Goal: Information Seeking & Learning: Check status

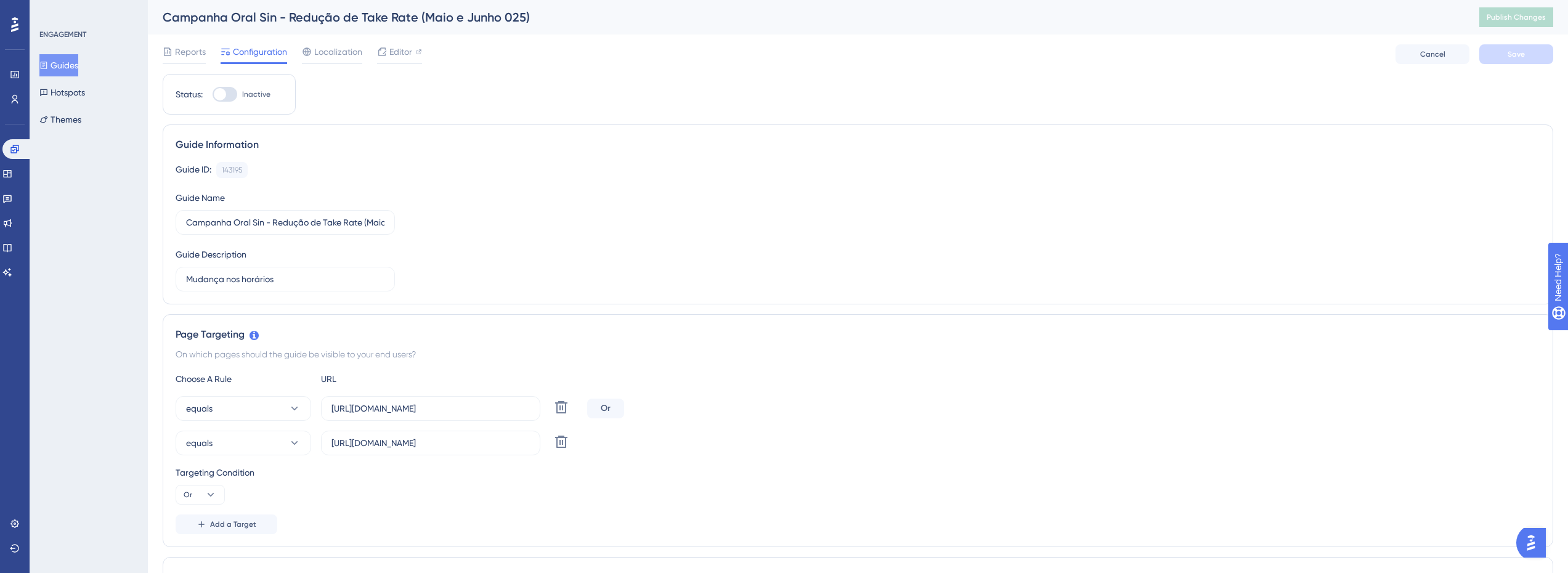
click at [78, 70] on button "Guides" at bounding box center [58, 65] width 39 height 22
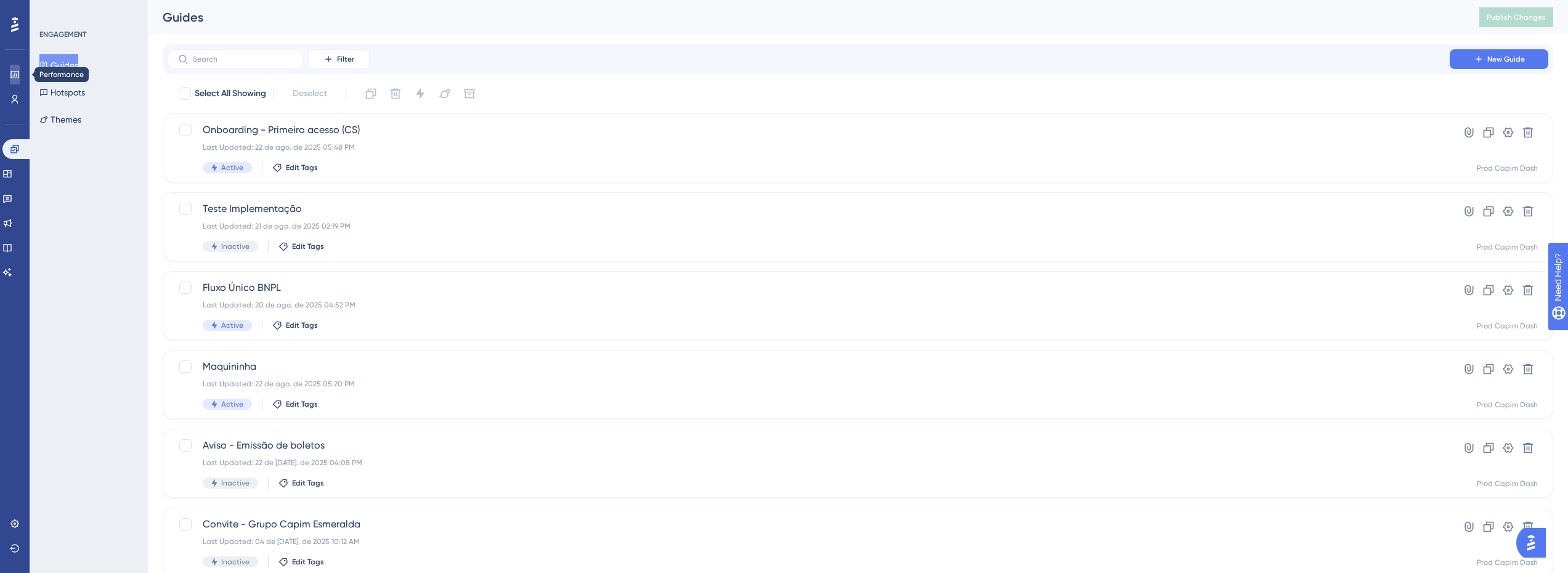
click at [0, 0] on icon at bounding box center [0, 0] width 0 height 0
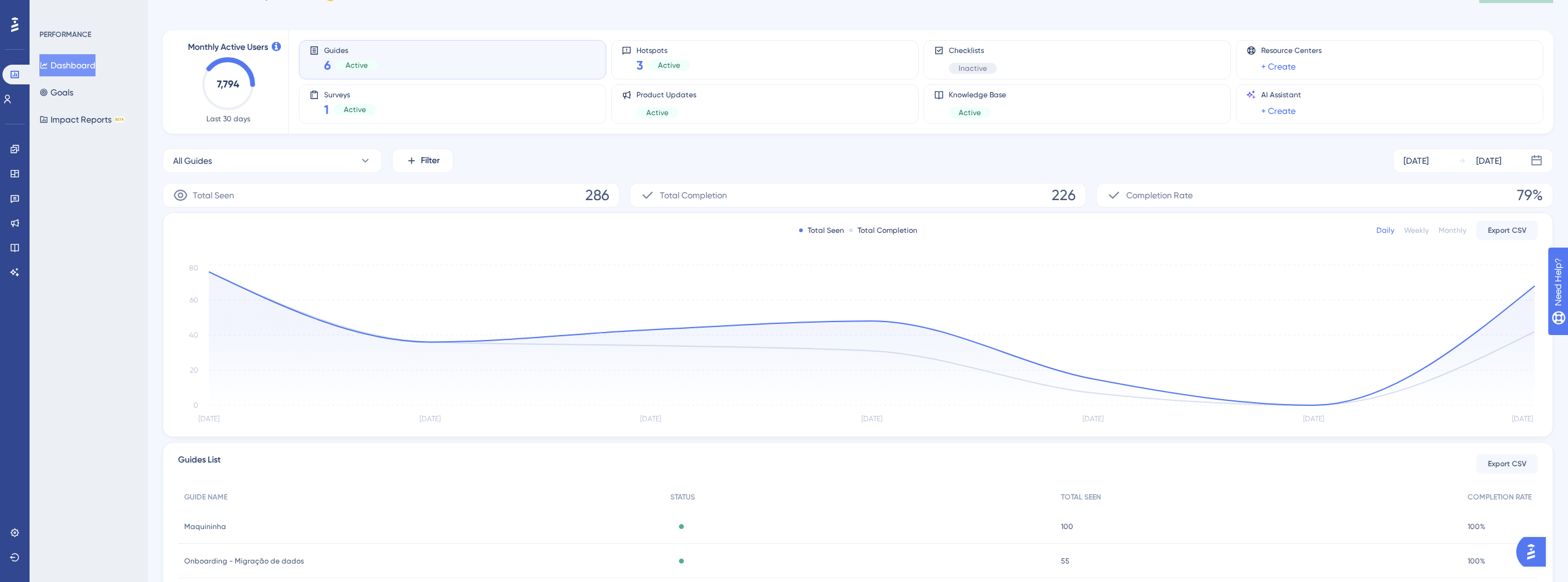
scroll to position [203, 0]
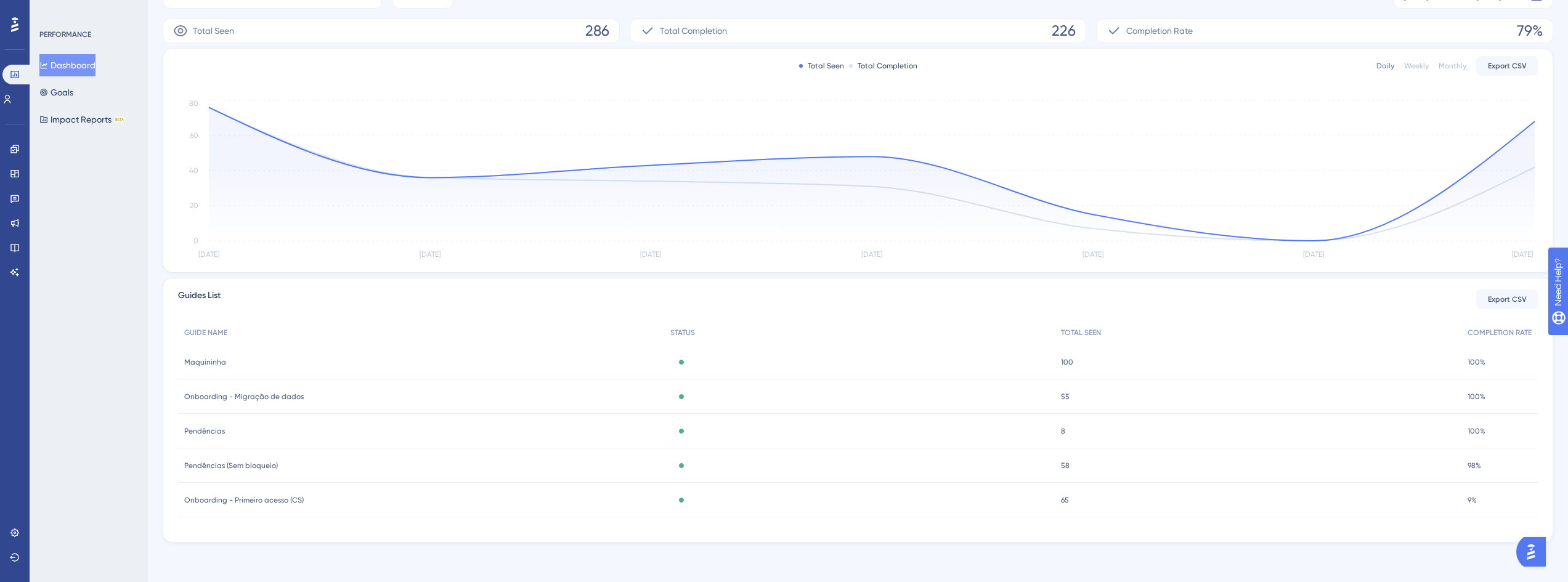
click at [322, 496] on div "Onboarding - Primeiro acesso (CS) Onboarding - Primeiro acesso (CS)" at bounding box center [421, 500] width 486 height 35
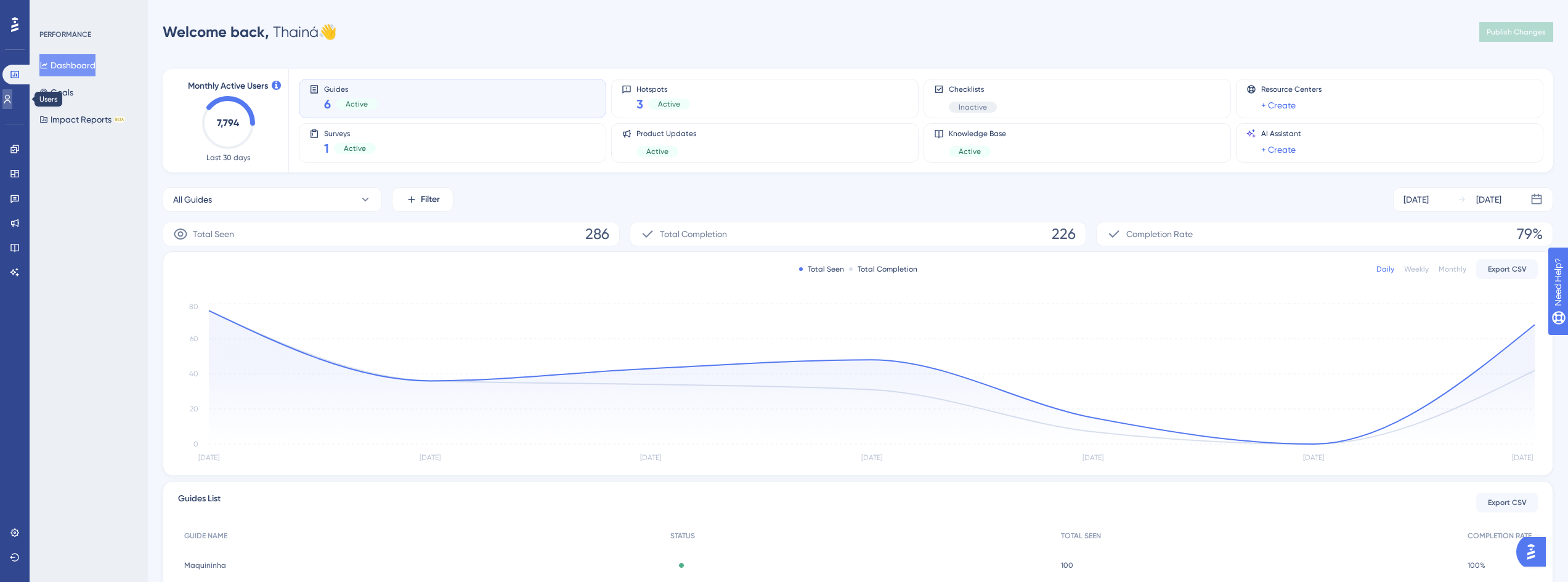
click at [0, 0] on link at bounding box center [0, 0] width 0 height 0
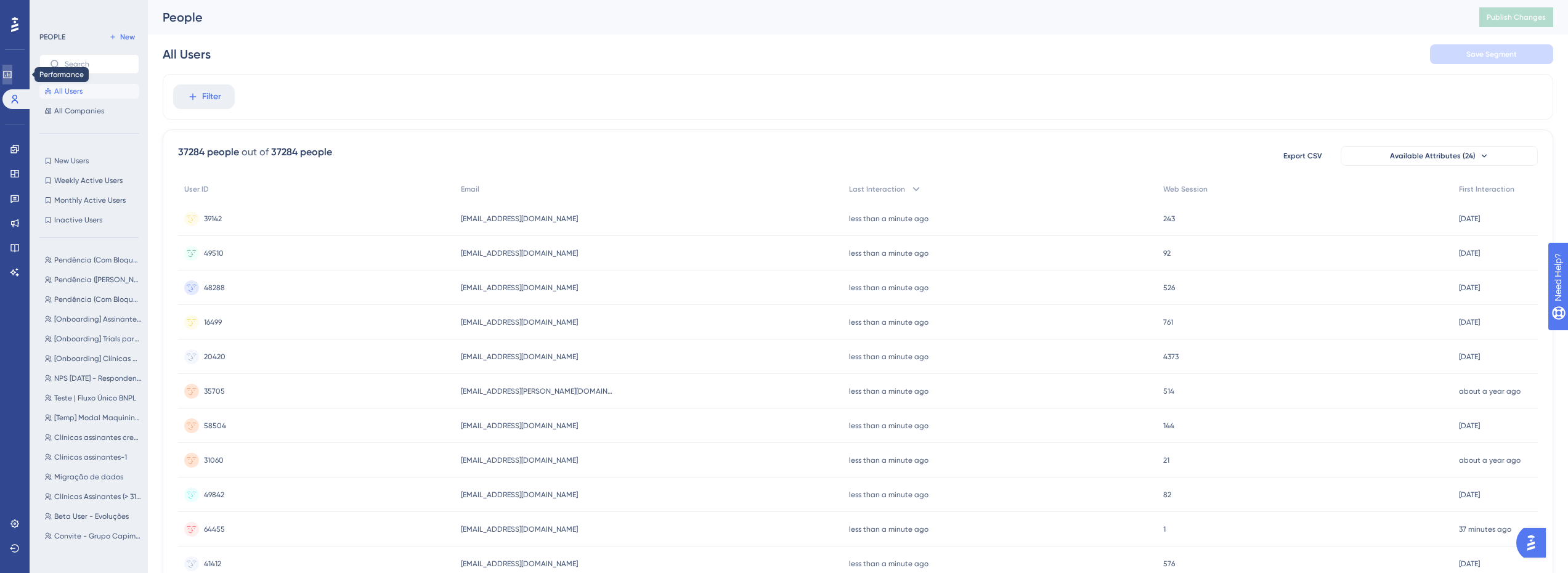
click at [0, 0] on icon at bounding box center [0, 0] width 0 height 0
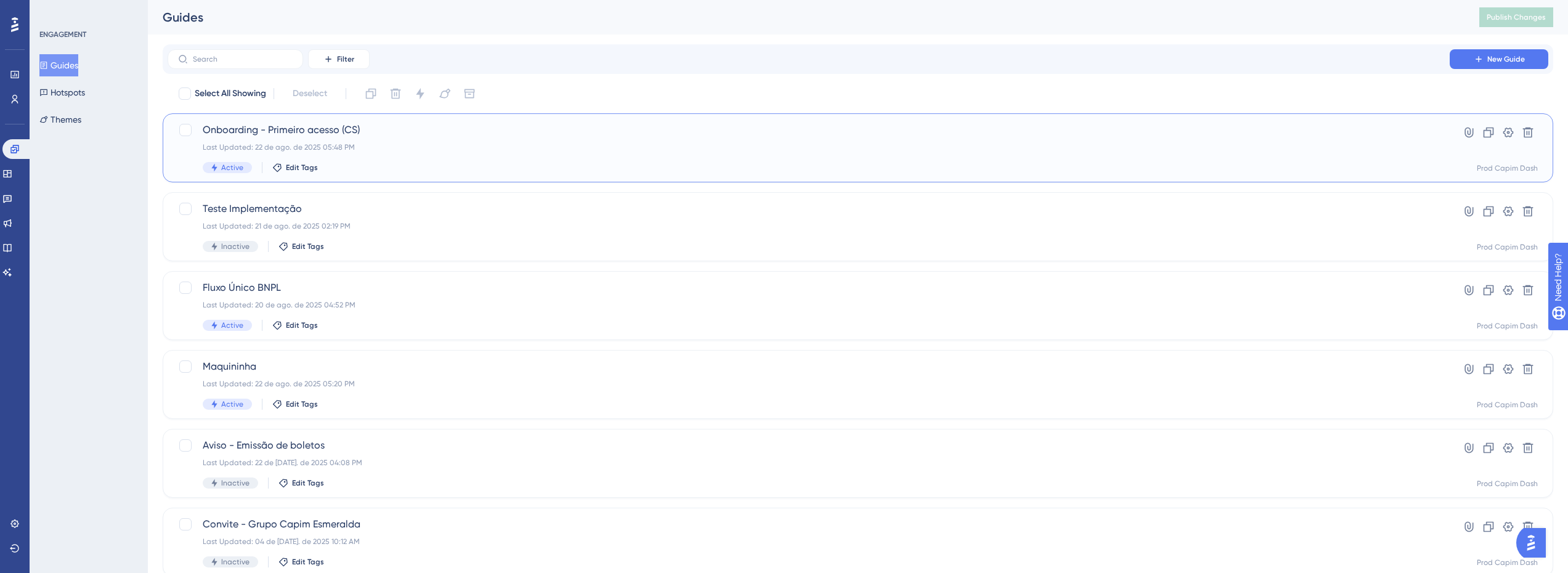
click at [1220, 147] on div "Last Updated: 22 de ago. de 2025 05:48 PM" at bounding box center [809, 147] width 1212 height 10
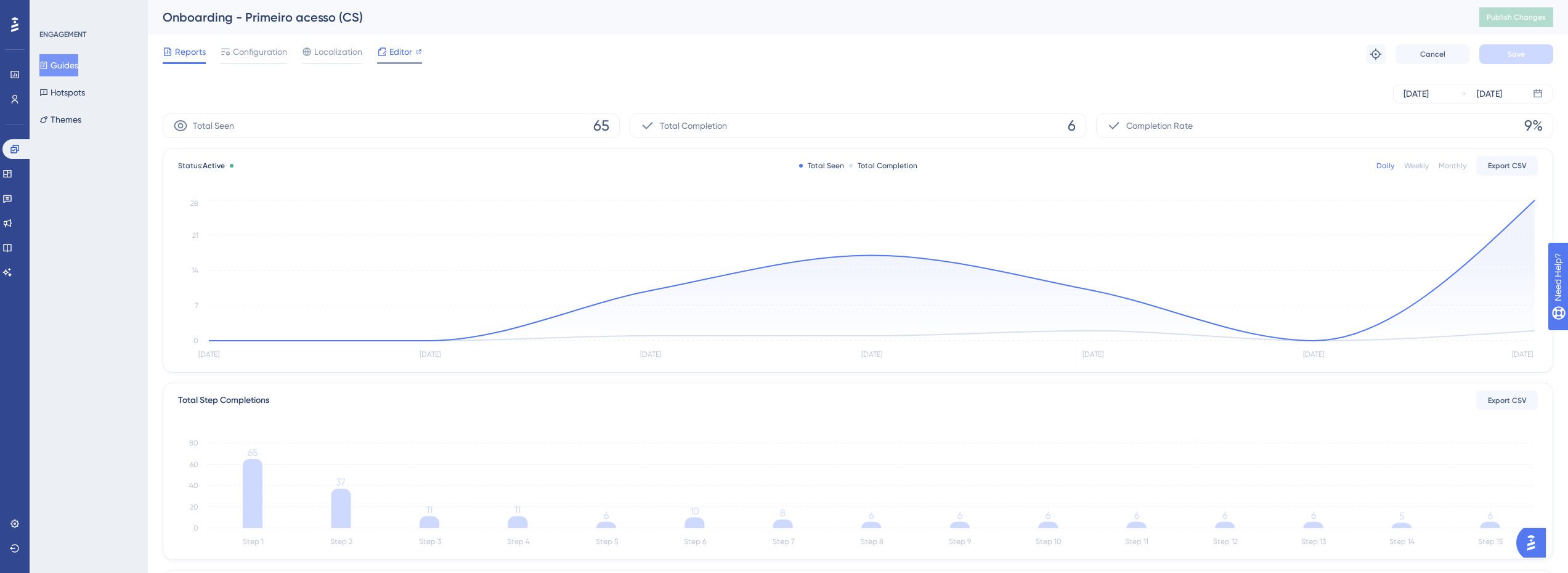
click at [396, 58] on span "Editor" at bounding box center [401, 51] width 23 height 15
click at [0, 0] on link at bounding box center [0, 0] width 0 height 0
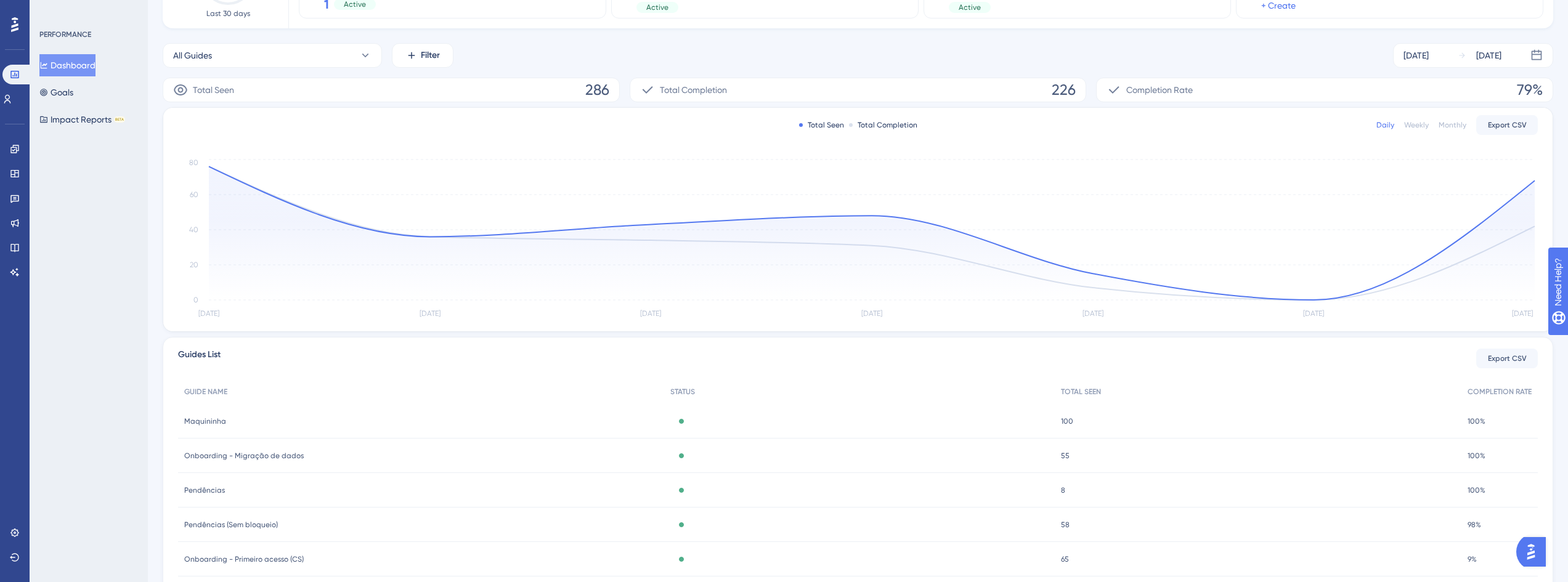
scroll to position [203, 0]
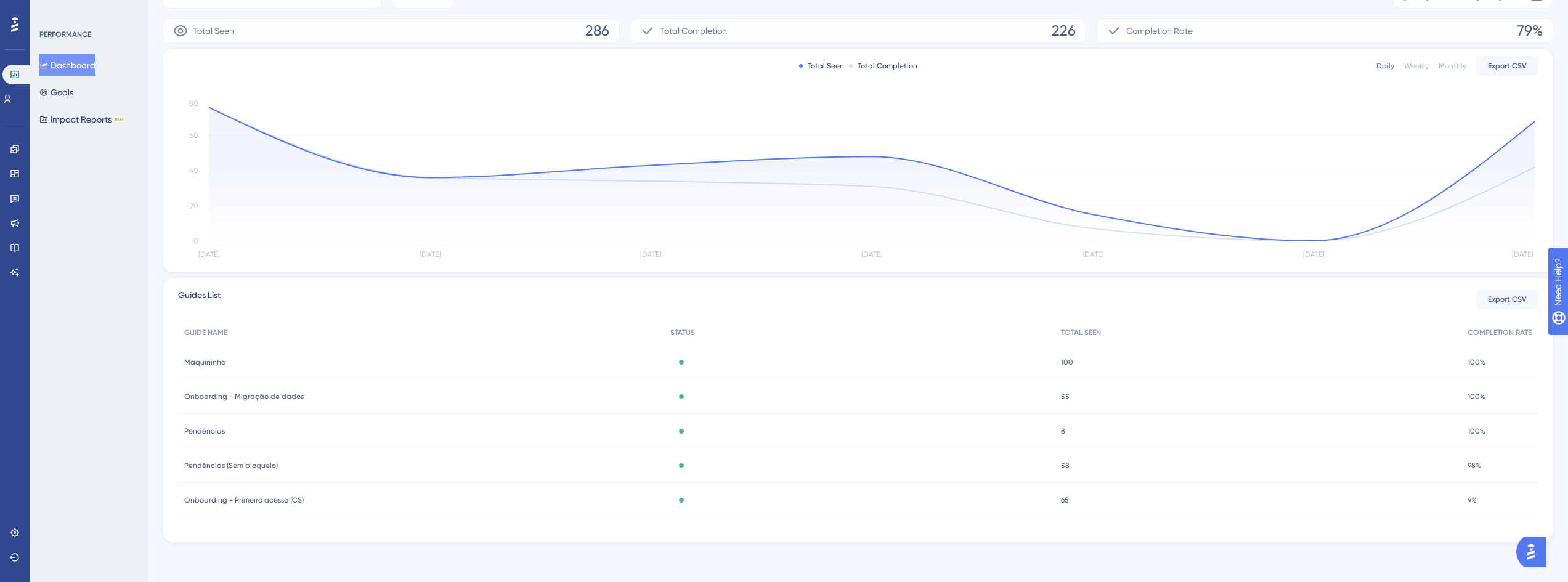
click at [408, 501] on div "Onboarding - Primeiro acesso (CS) Onboarding - Primeiro acesso (CS)" at bounding box center [421, 500] width 486 height 35
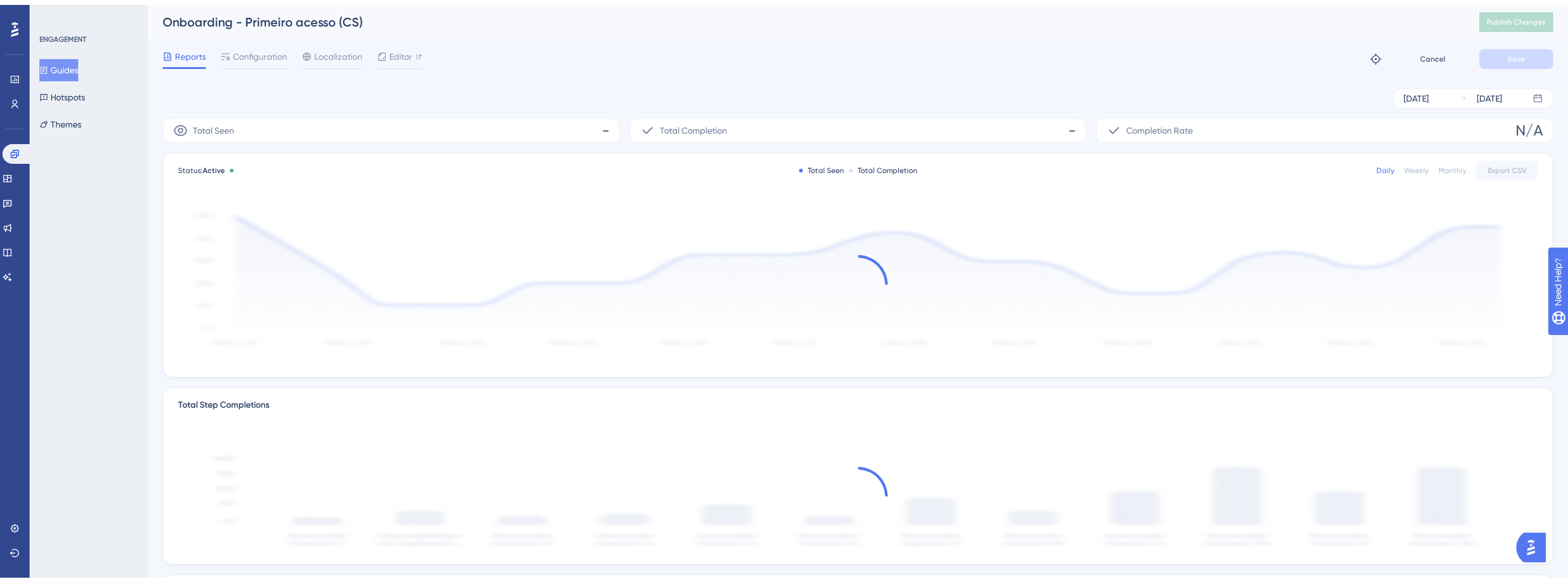
scroll to position [203, 0]
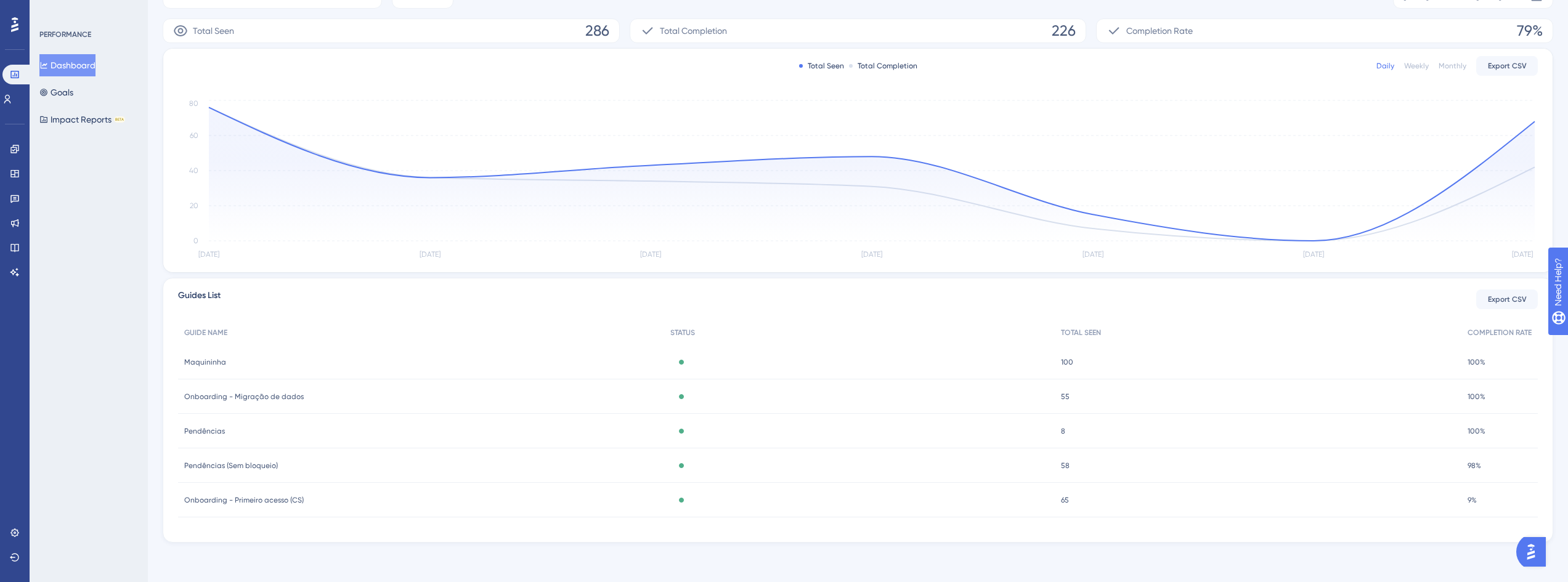
click at [411, 359] on div "Maquininha Maquininha" at bounding box center [421, 362] width 486 height 35
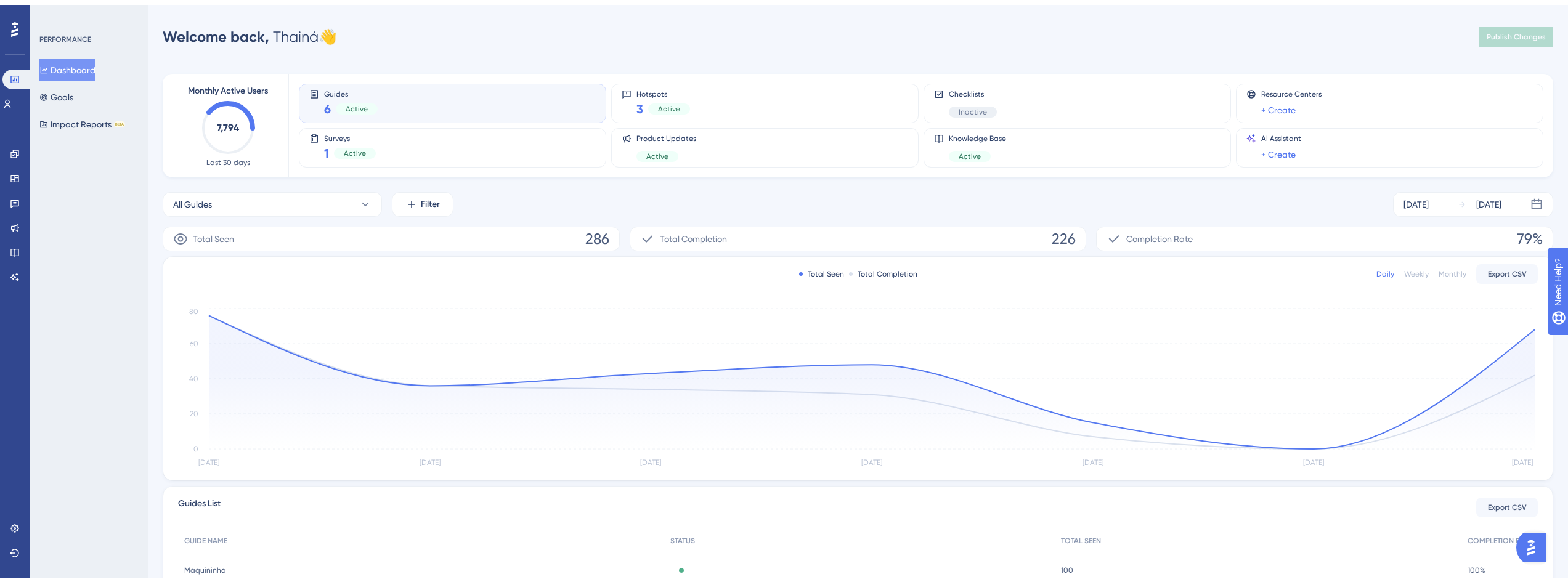
scroll to position [203, 0]
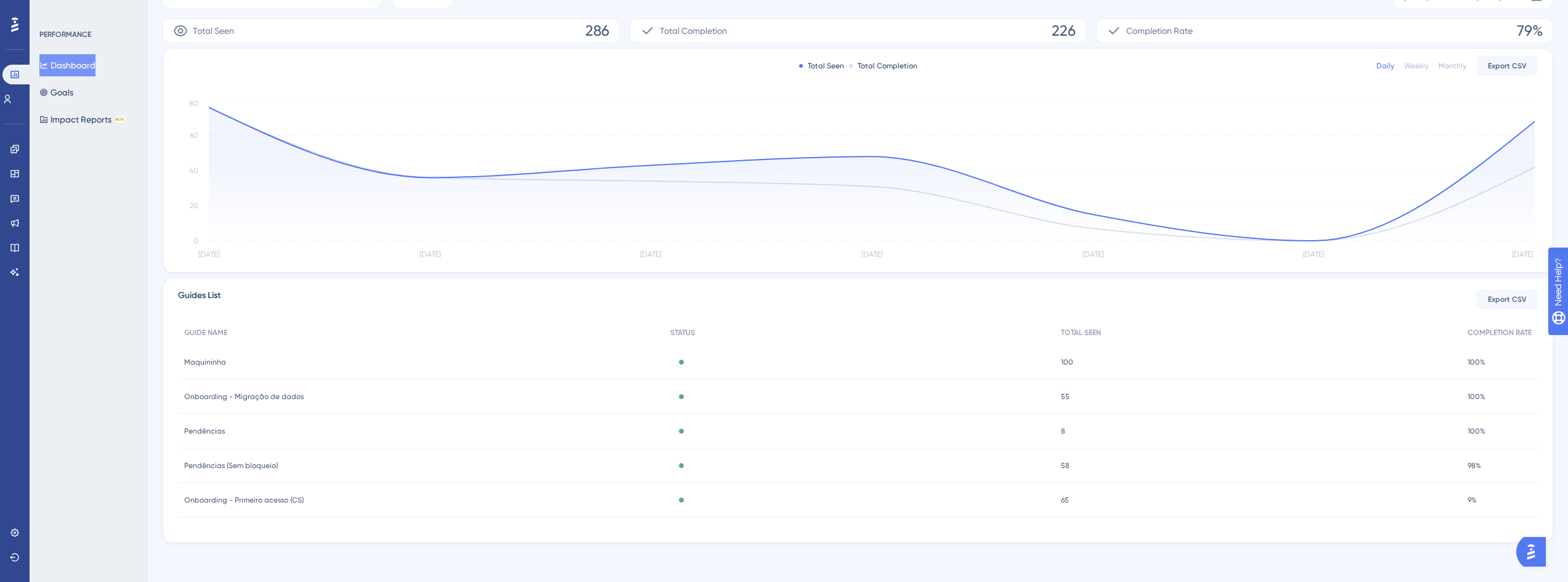
click at [371, 390] on div "Onboarding - Migração de dados Onboarding - Migração de dados" at bounding box center [421, 397] width 486 height 35
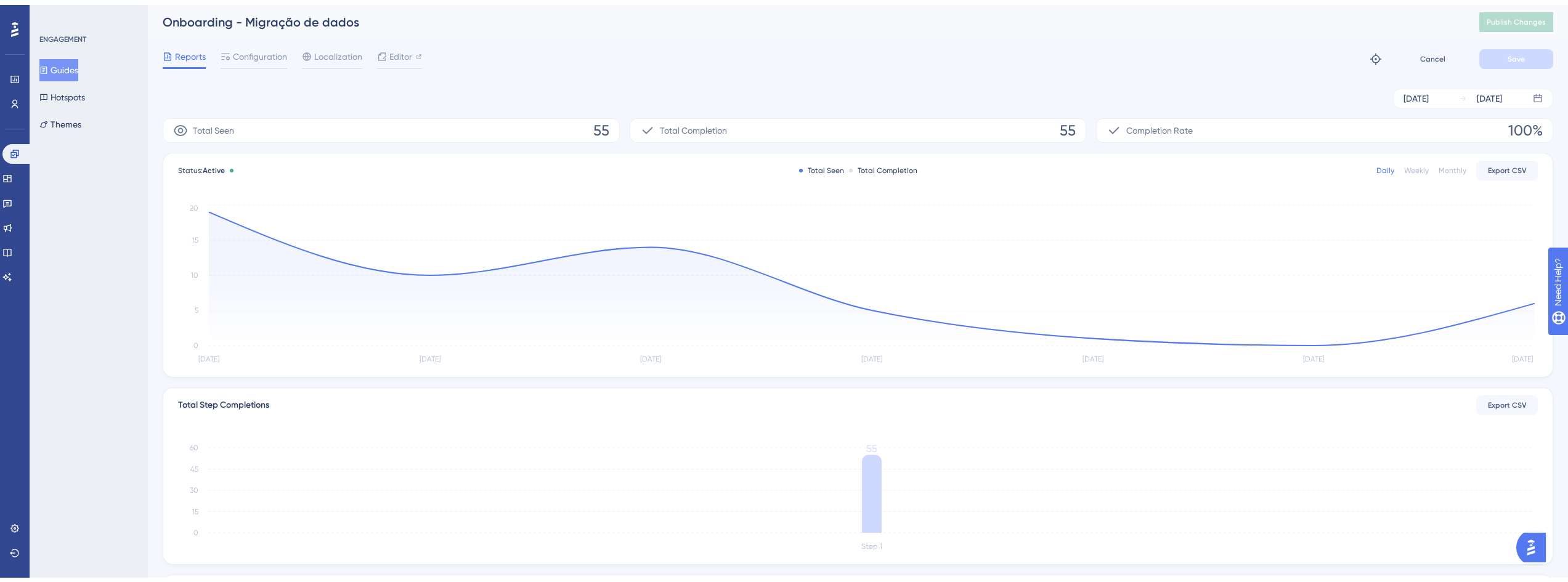
scroll to position [203, 0]
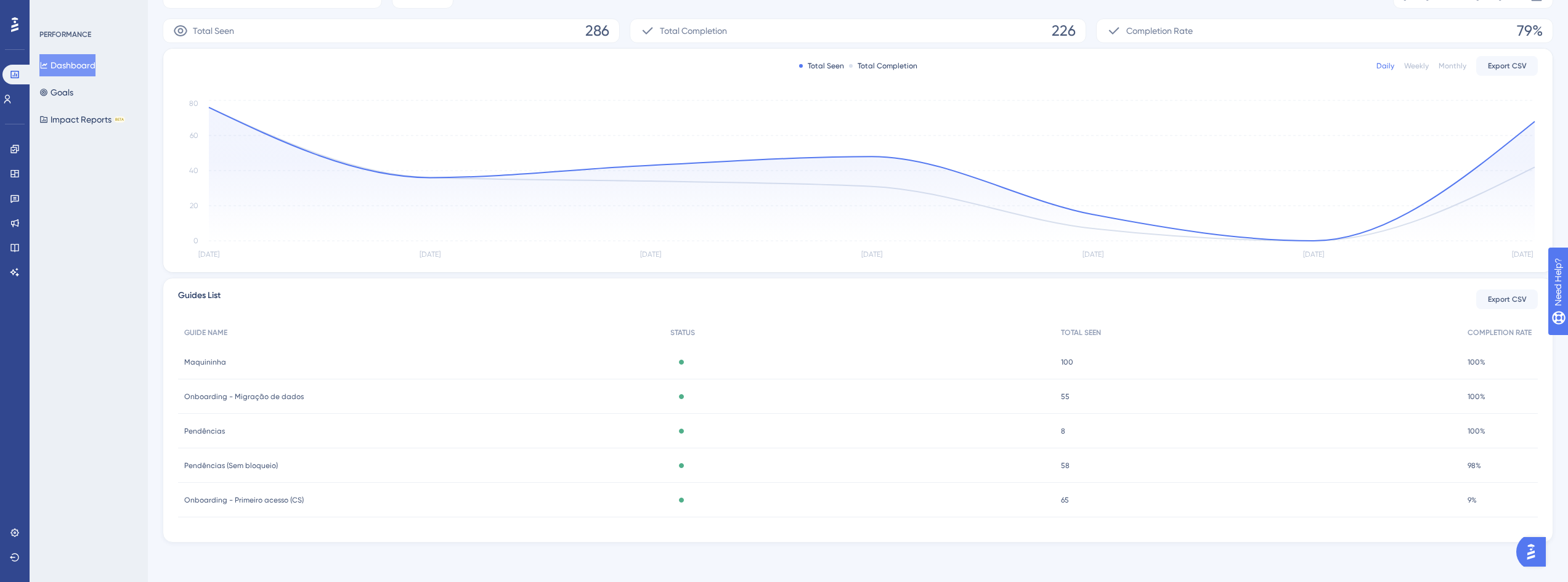
click at [444, 458] on div "Pendências (Sem bloqueio) Pendências (Sem bloqueio)" at bounding box center [421, 465] width 486 height 35
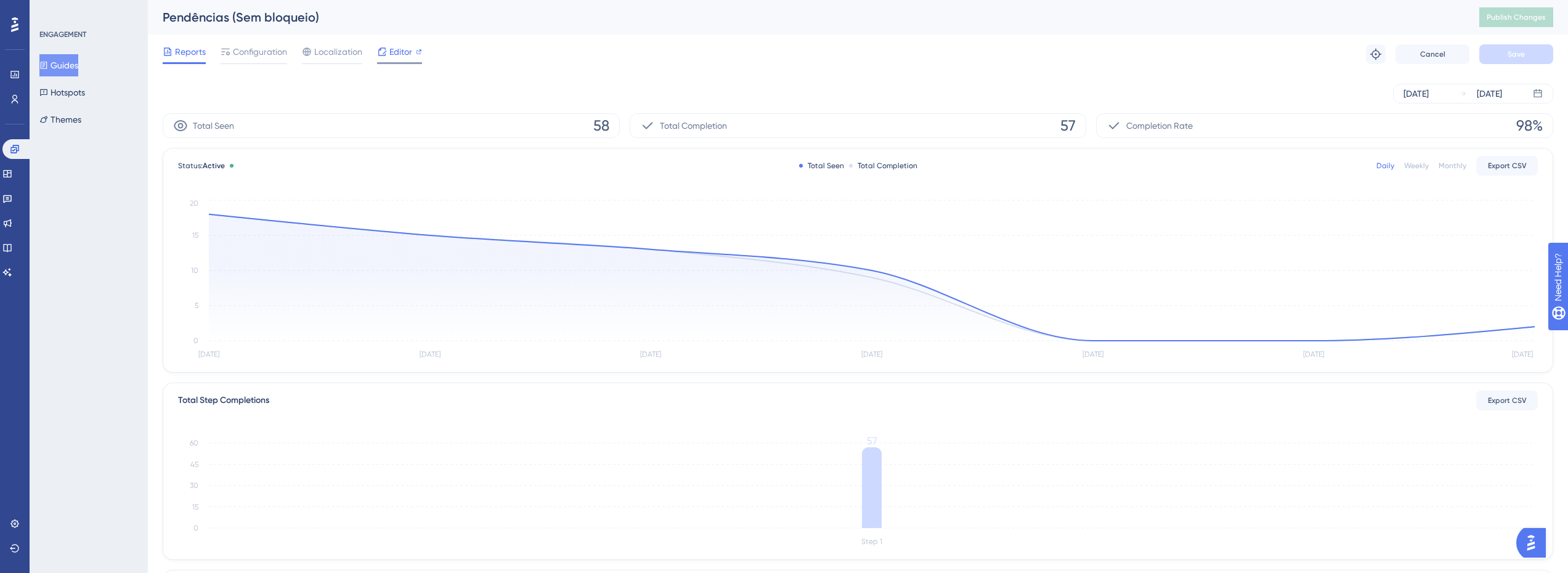
click at [410, 52] on span "Editor" at bounding box center [401, 51] width 23 height 15
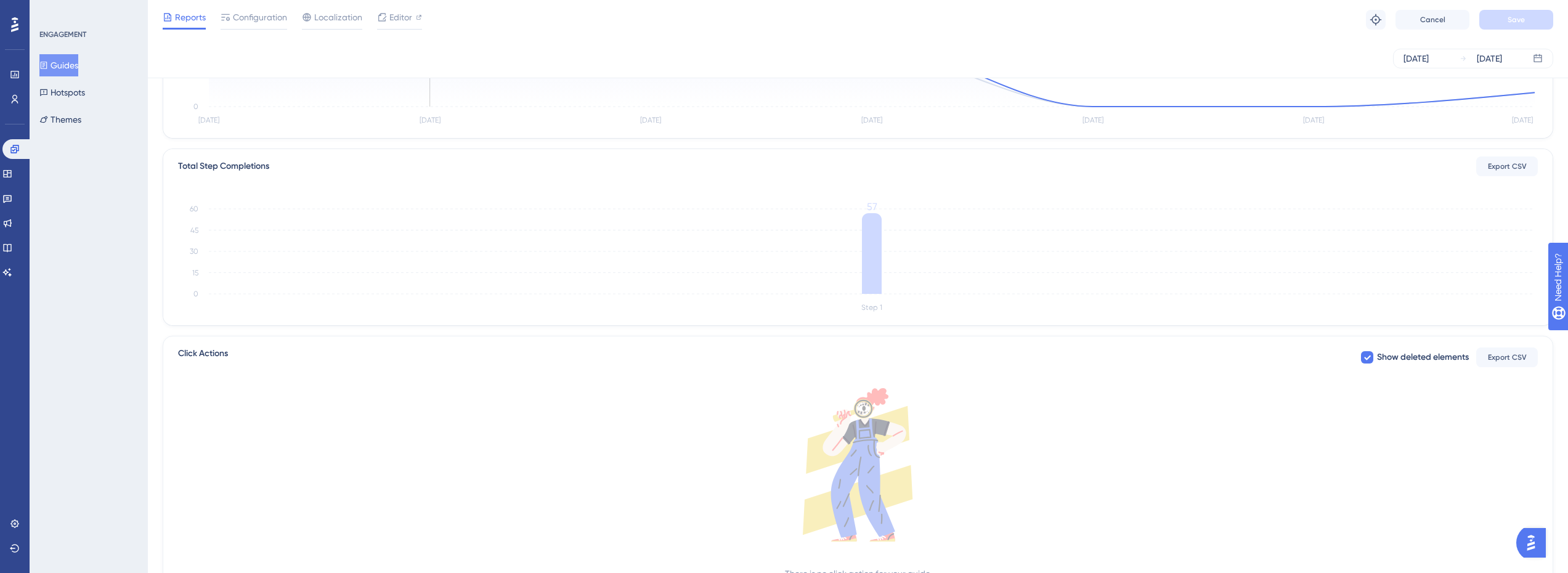
scroll to position [287, 0]
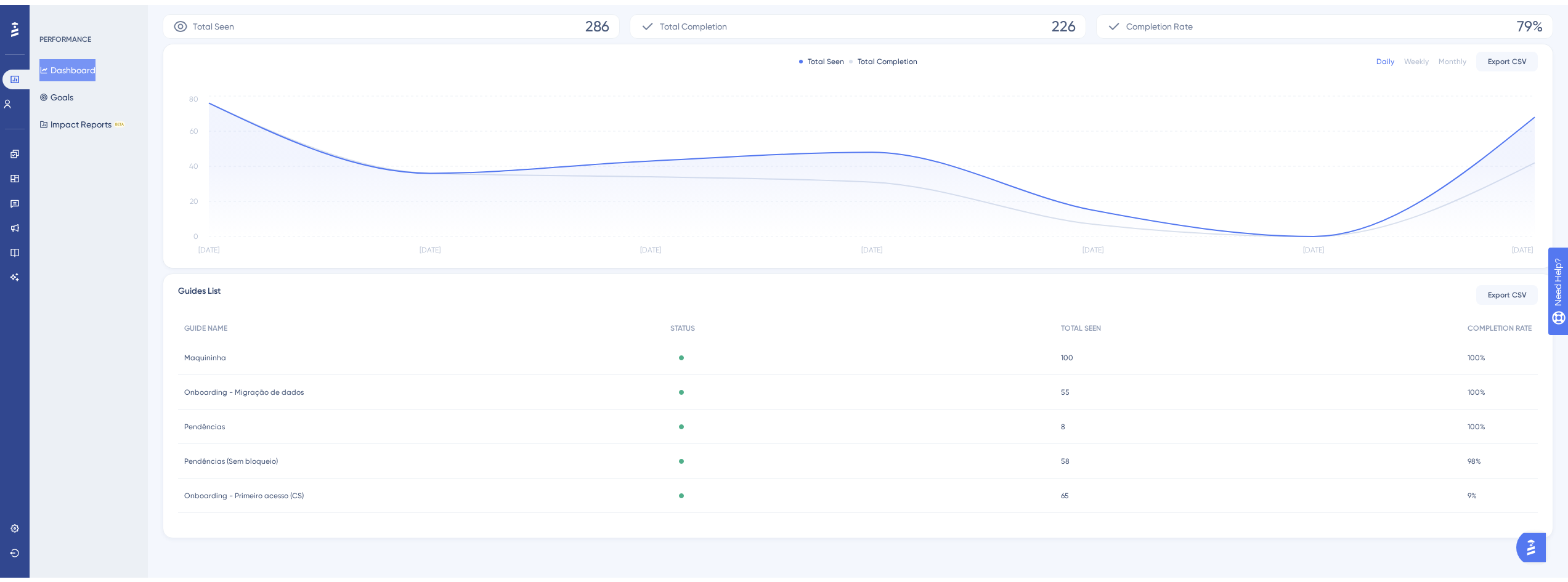
scroll to position [203, 0]
click at [318, 494] on div "Onboarding - Primeiro acesso (CS) Onboarding - Primeiro acesso (CS)" at bounding box center [421, 500] width 486 height 35
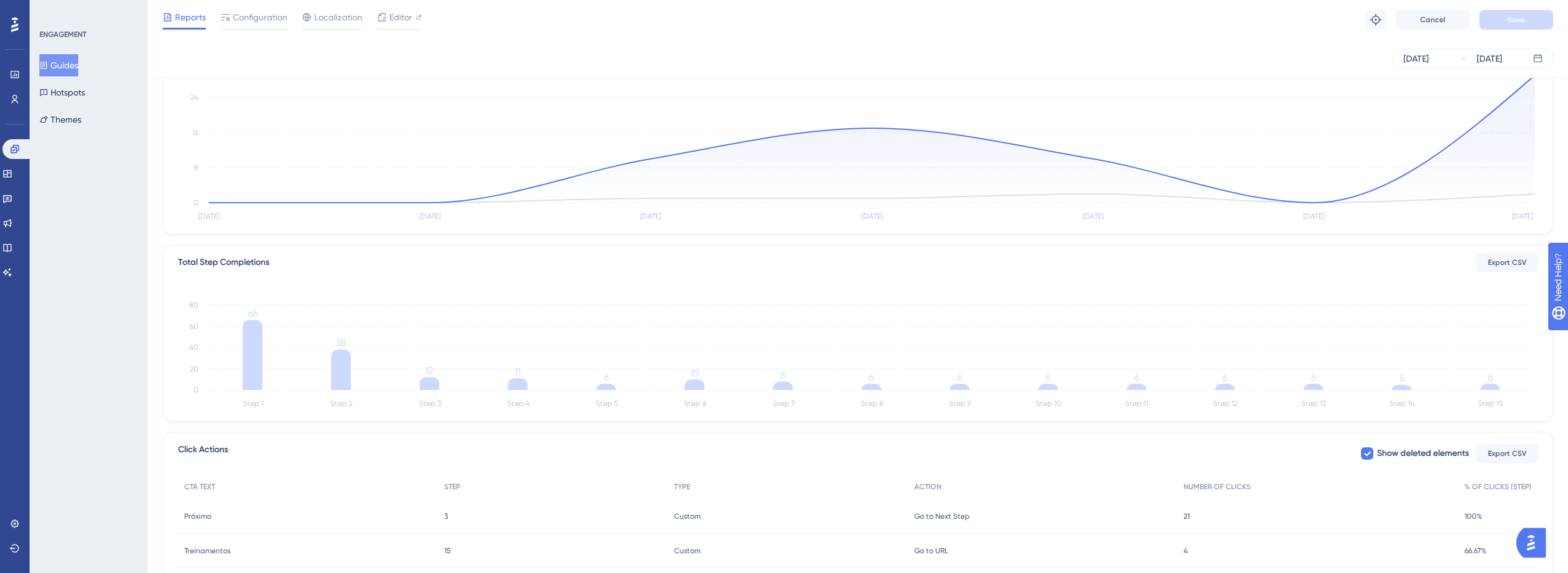
scroll to position [227, 0]
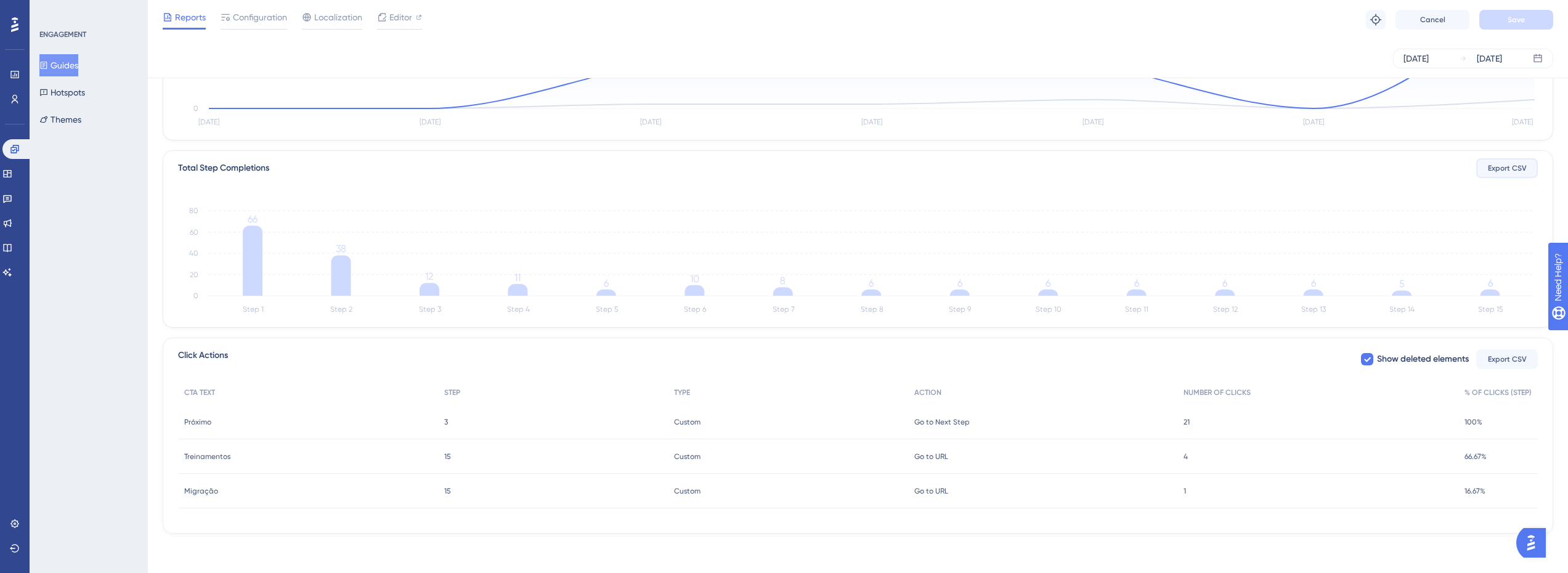
click at [1512, 169] on span "Export CSV" at bounding box center [1508, 168] width 39 height 10
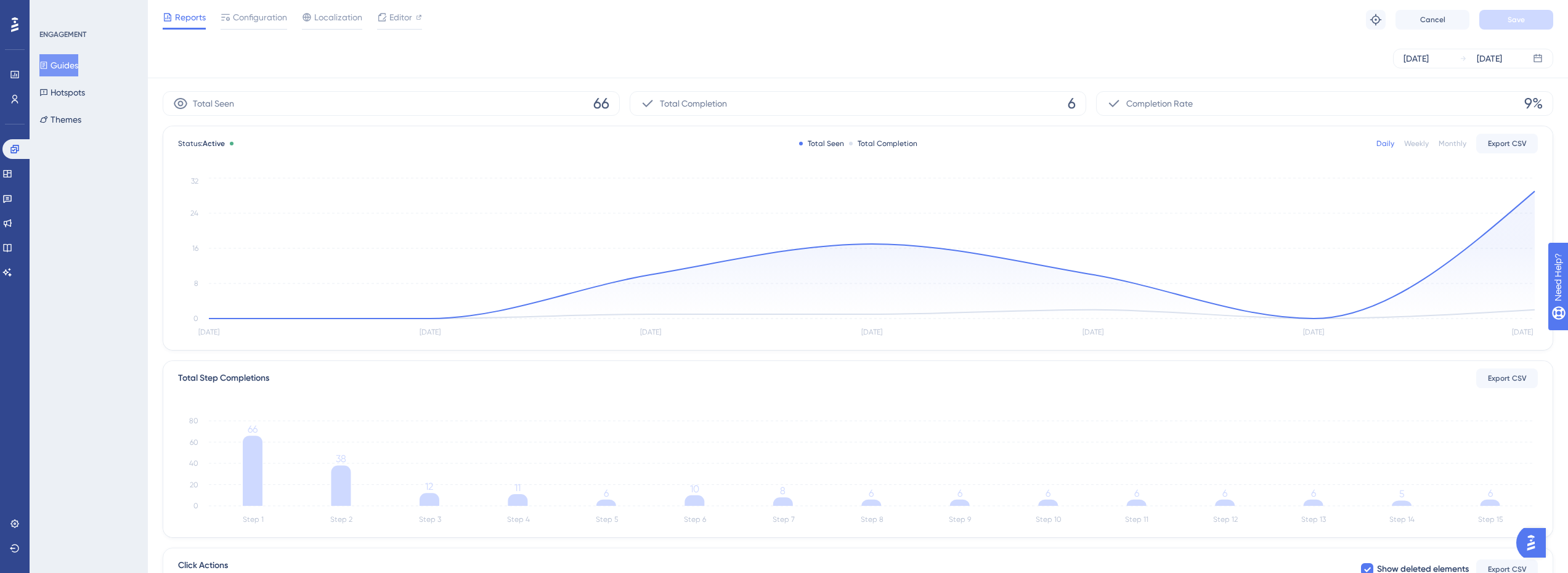
scroll to position [0, 0]
